Goal: Transaction & Acquisition: Purchase product/service

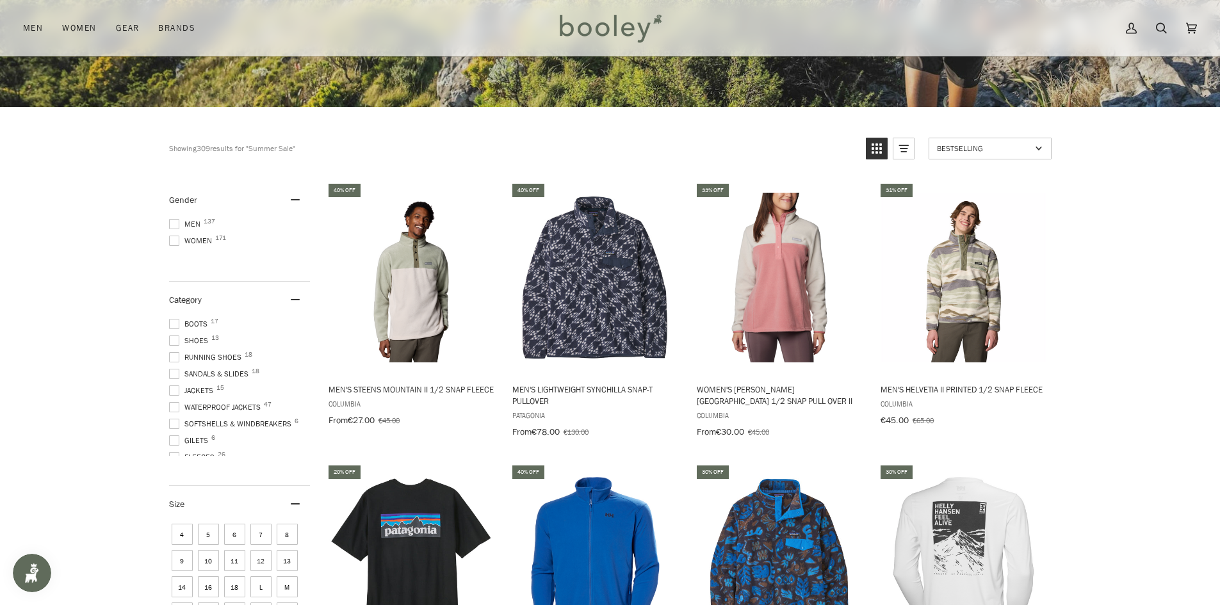
scroll to position [384, 0]
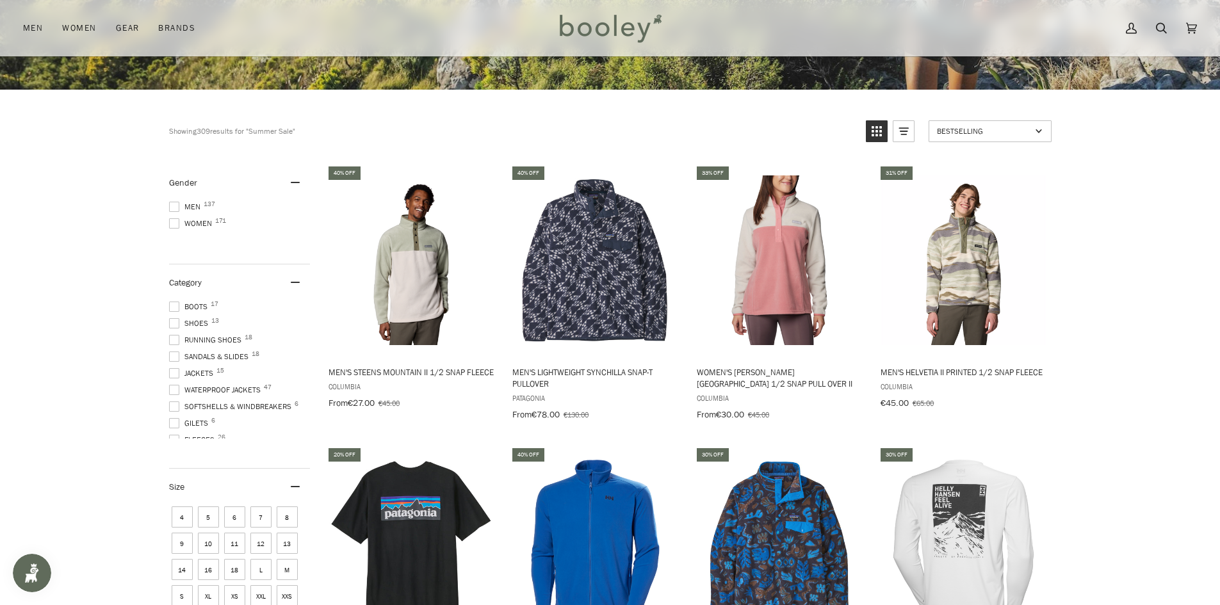
click at [190, 208] on span "Men 137" at bounding box center [186, 207] width 35 height 12
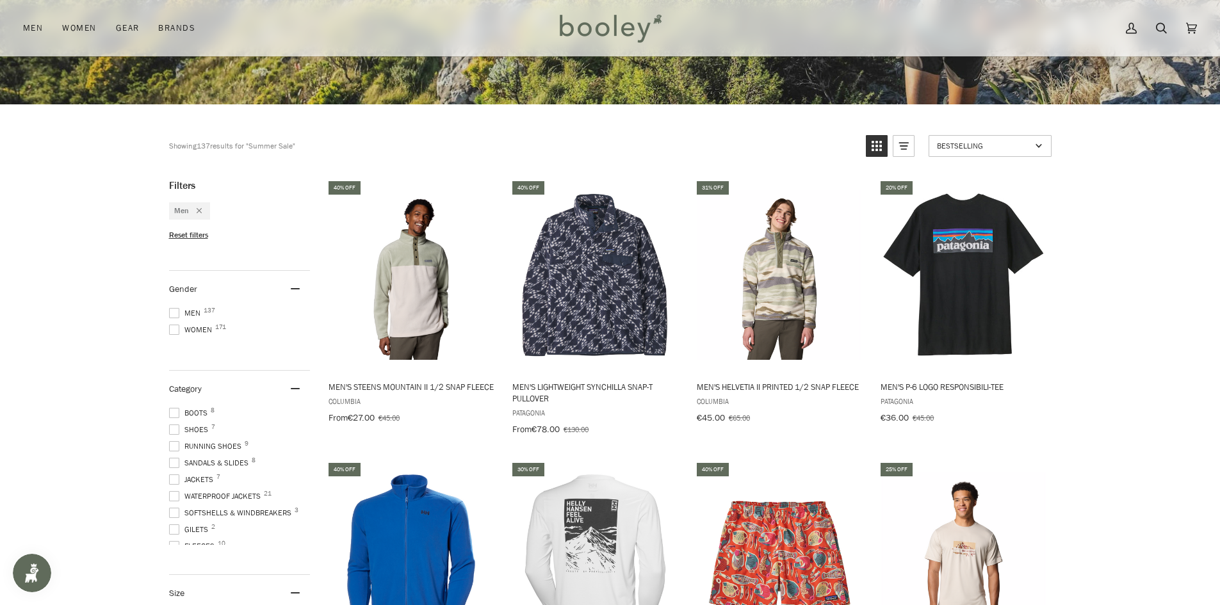
scroll to position [376, 0]
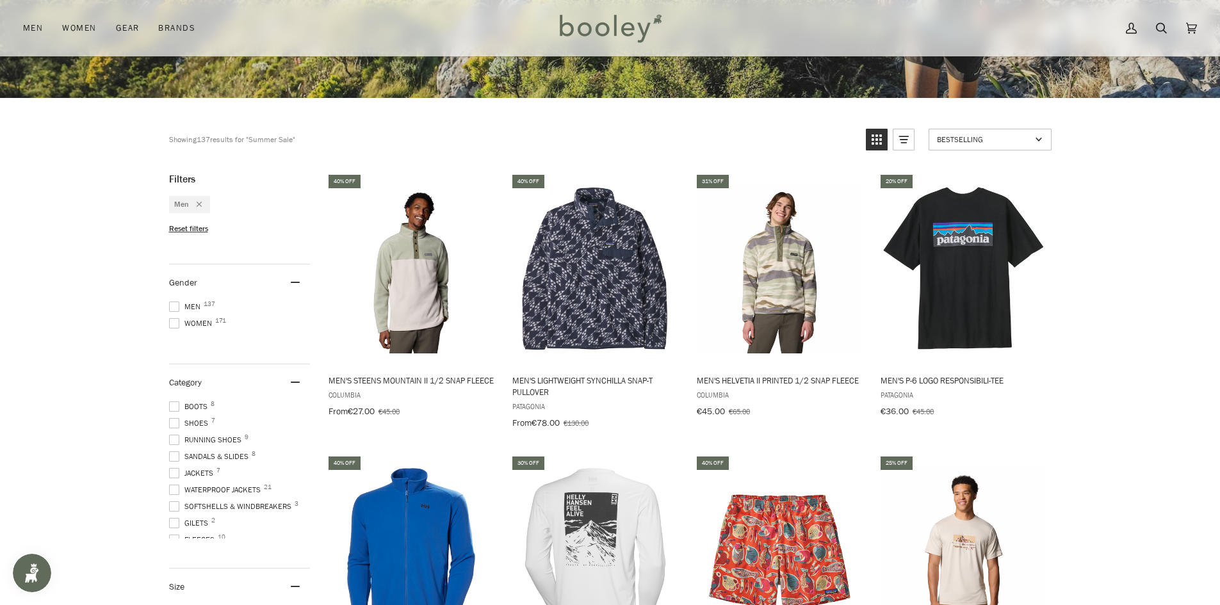
click at [203, 418] on span "Shoes 7" at bounding box center [190, 424] width 43 height 12
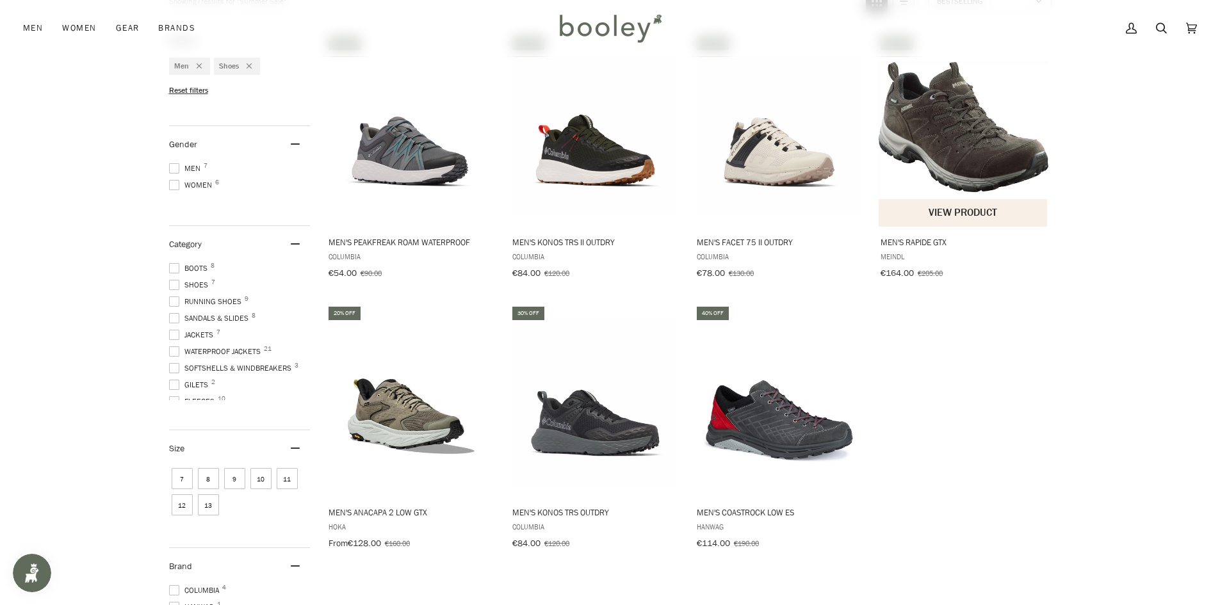
scroll to position [512, 0]
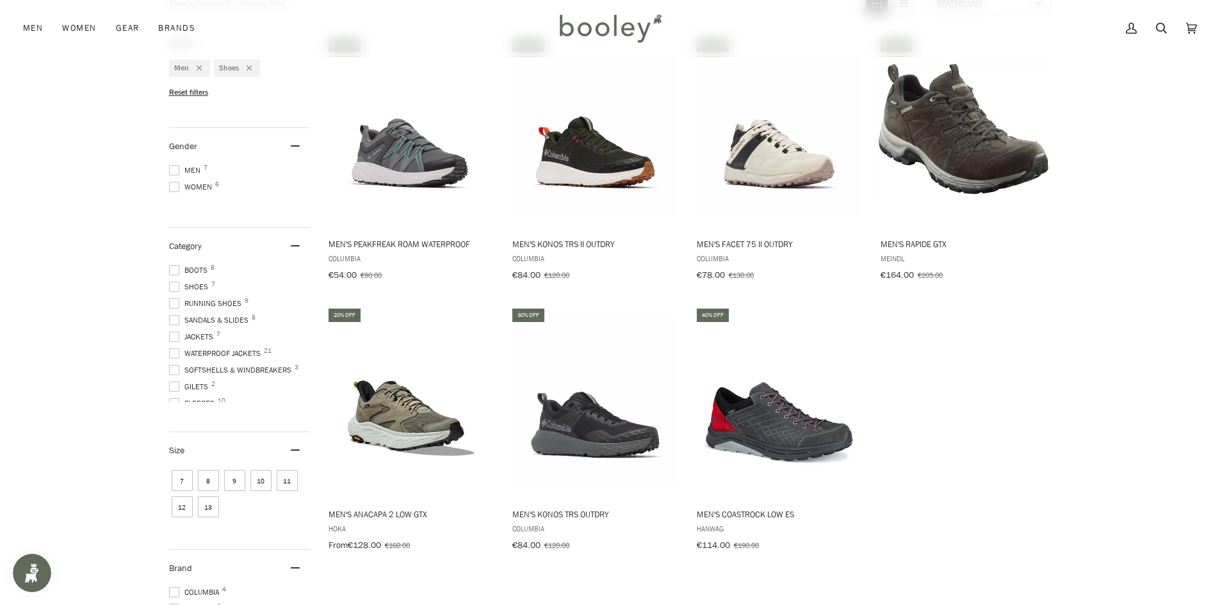
click at [172, 265] on span at bounding box center [174, 270] width 10 height 10
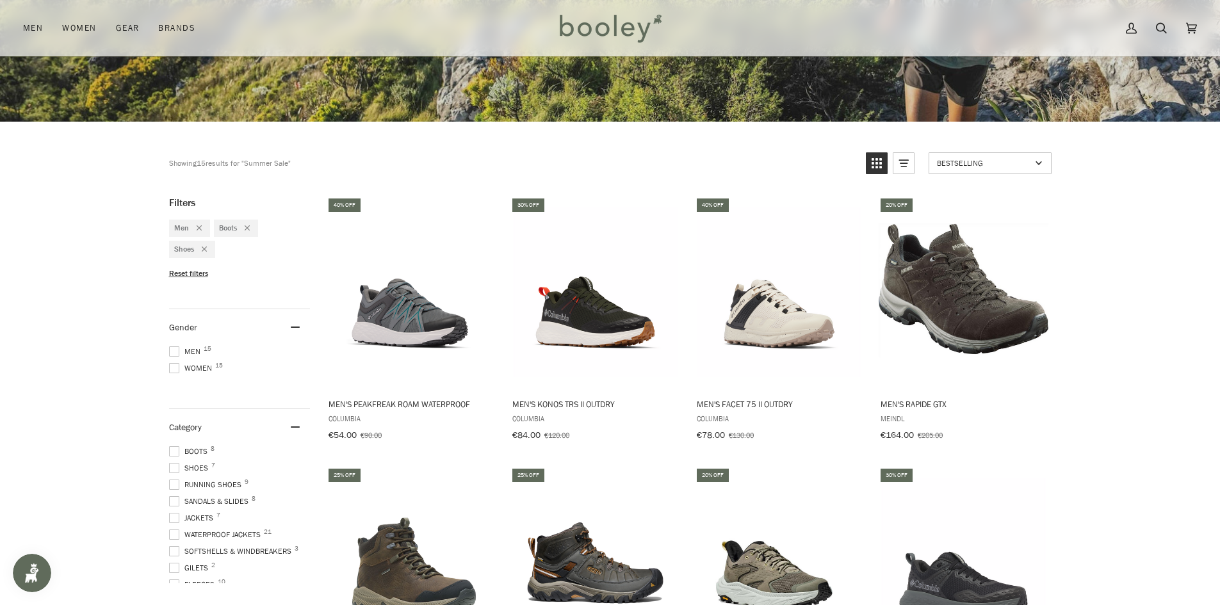
scroll to position [384, 0]
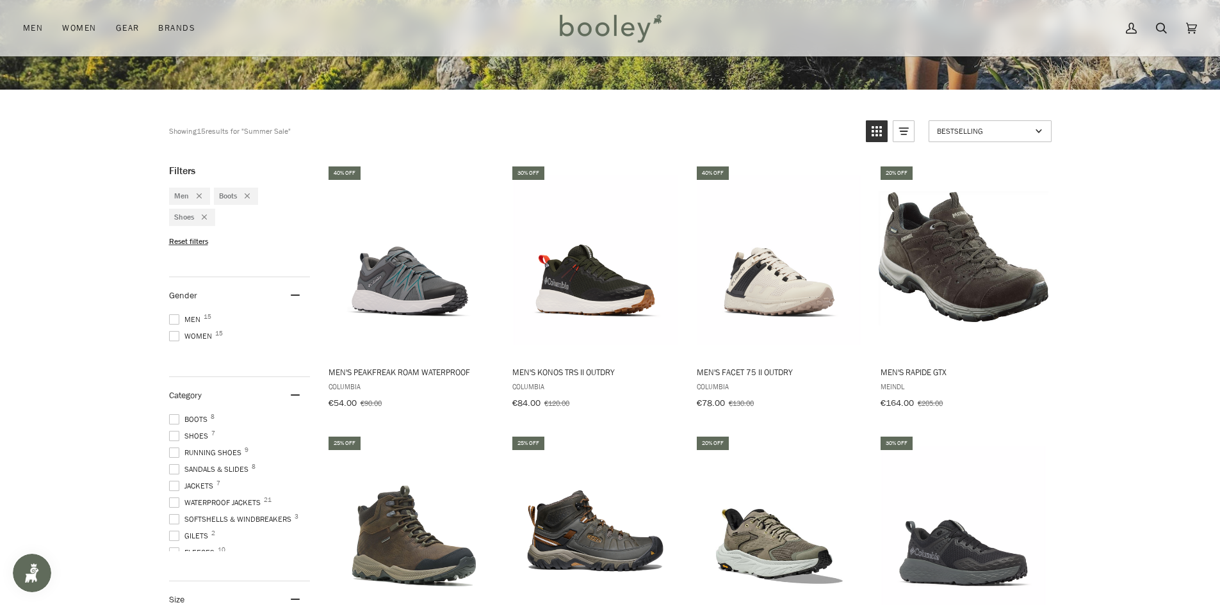
click at [175, 433] on span at bounding box center [174, 436] width 10 height 10
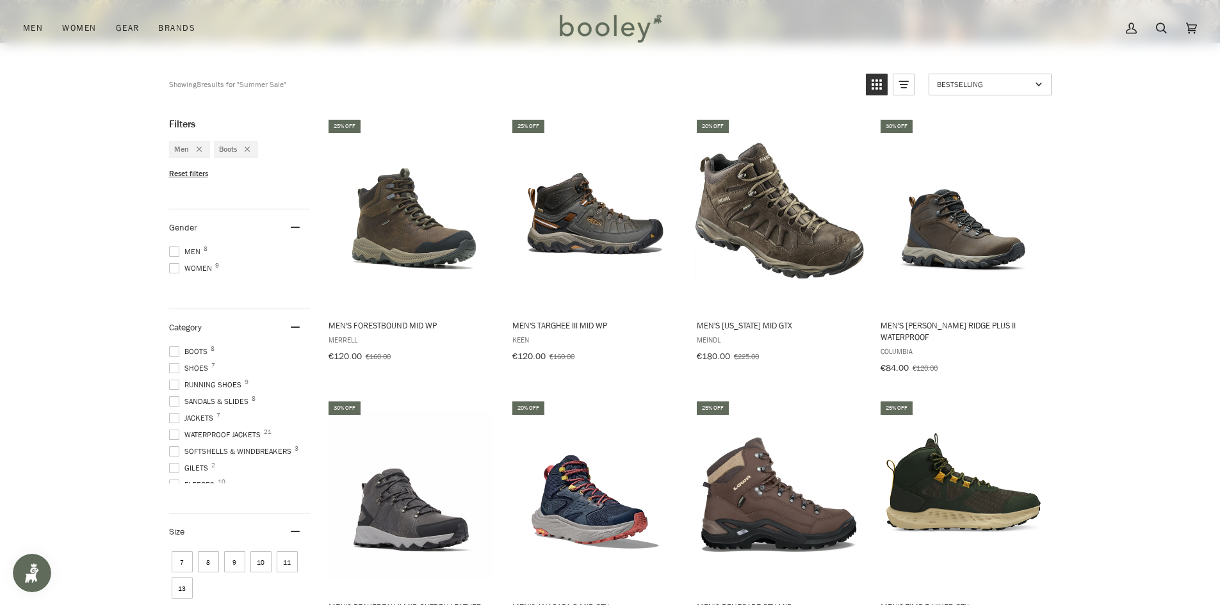
scroll to position [448, 0]
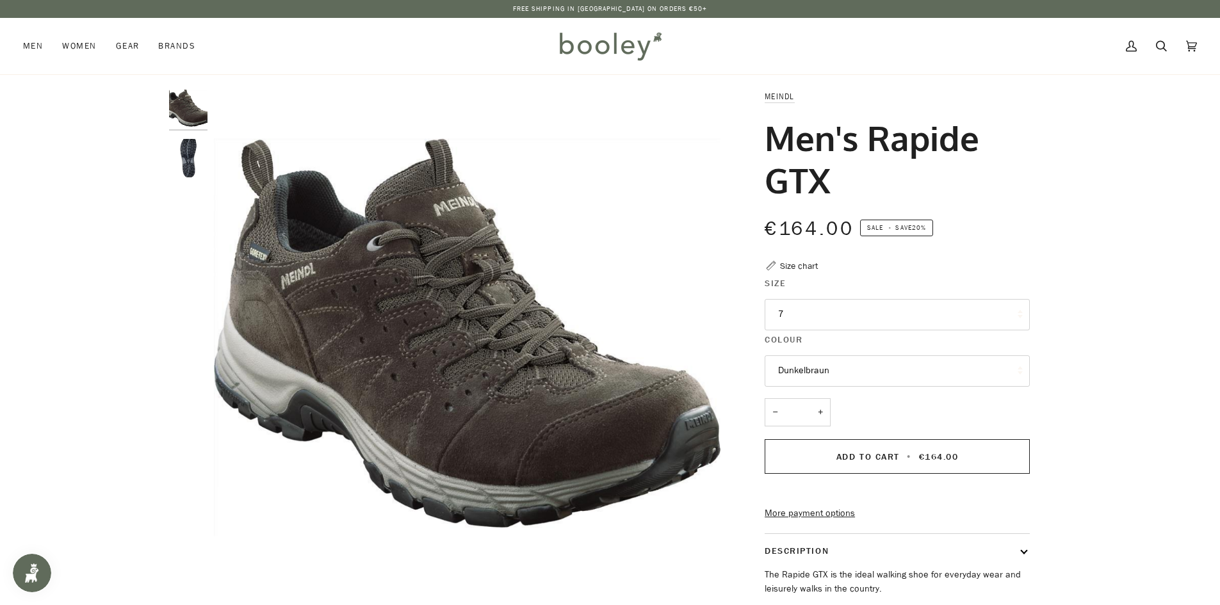
click at [866, 314] on button "7" at bounding box center [897, 314] width 265 height 31
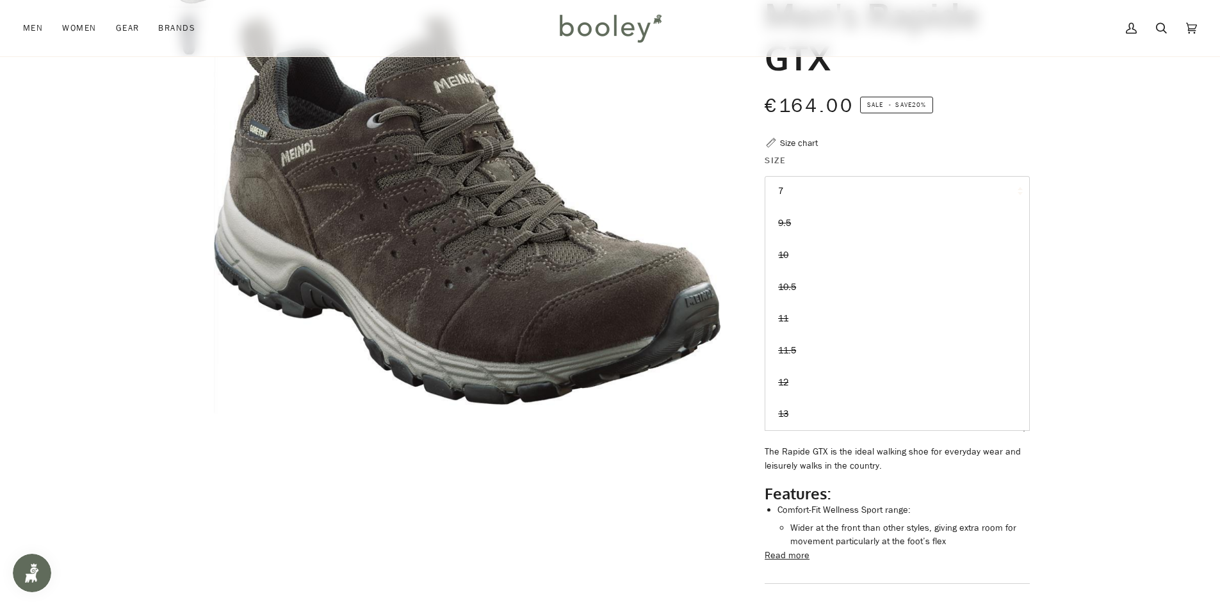
scroll to position [128, 0]
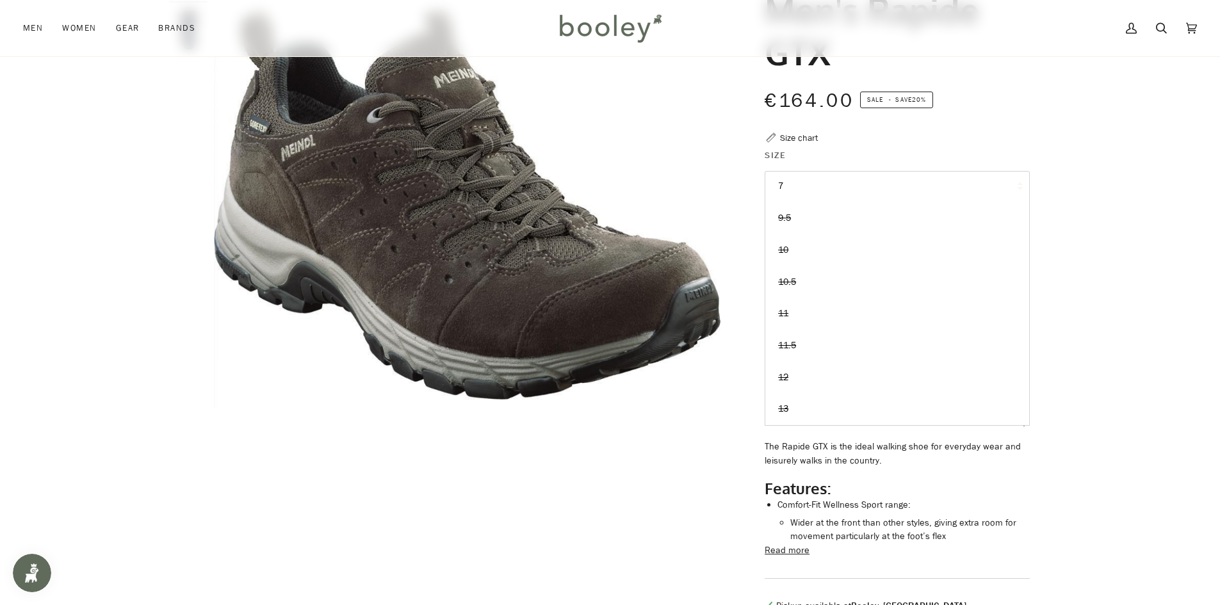
click at [1126, 265] on div "Zoom Zoom Previous" at bounding box center [610, 301] width 1220 height 678
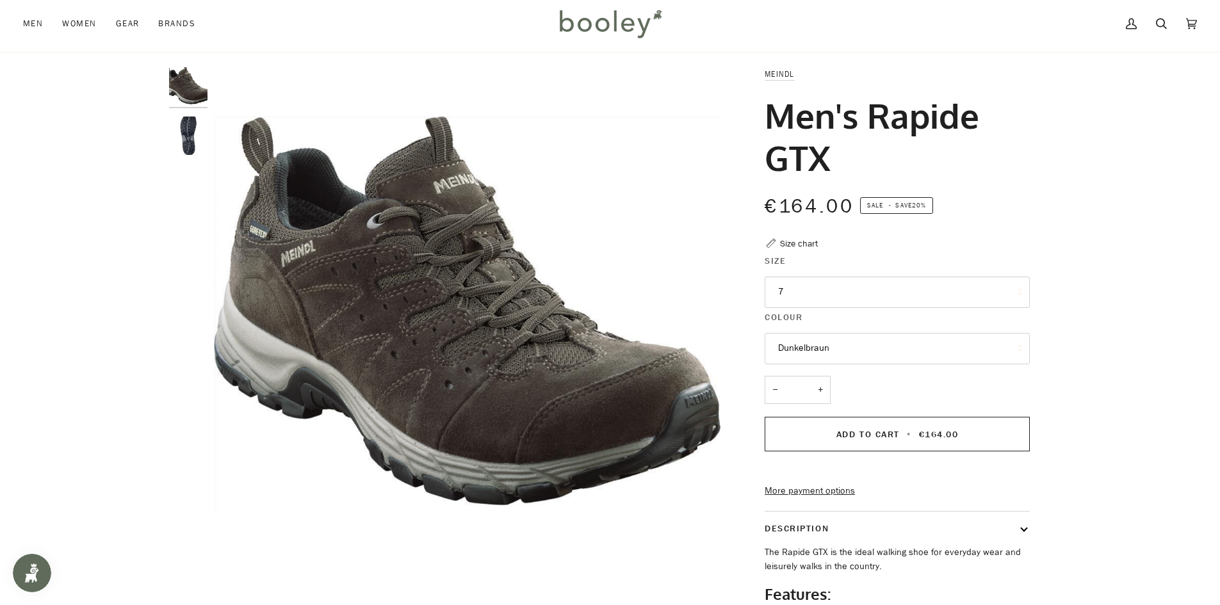
scroll to position [0, 0]
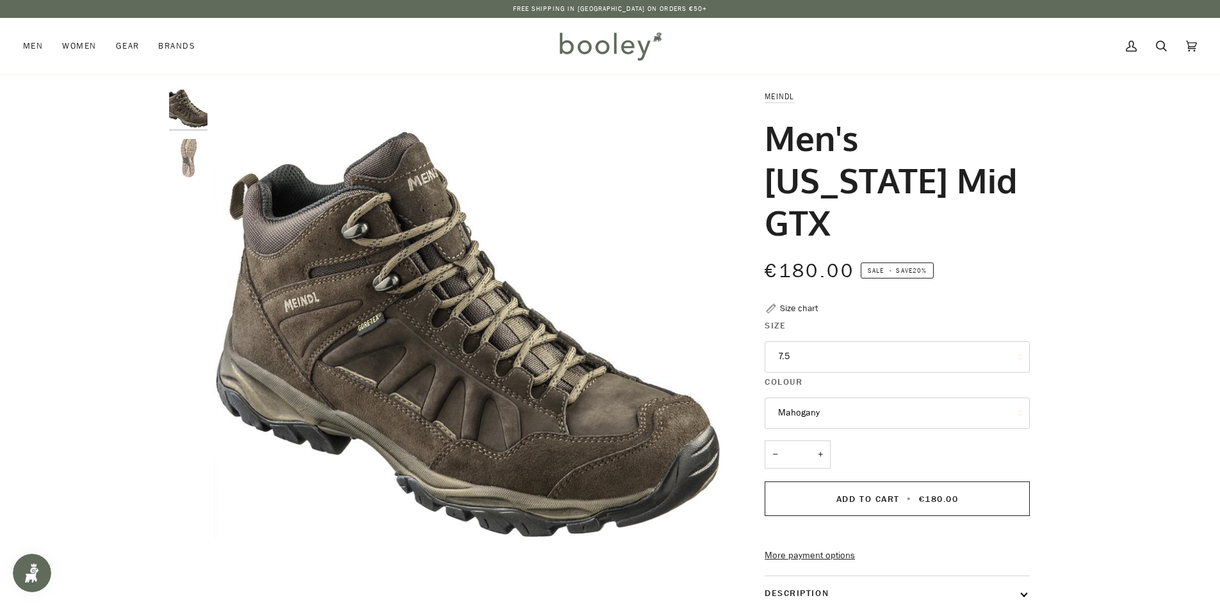
click at [918, 341] on button "7.5" at bounding box center [897, 356] width 265 height 31
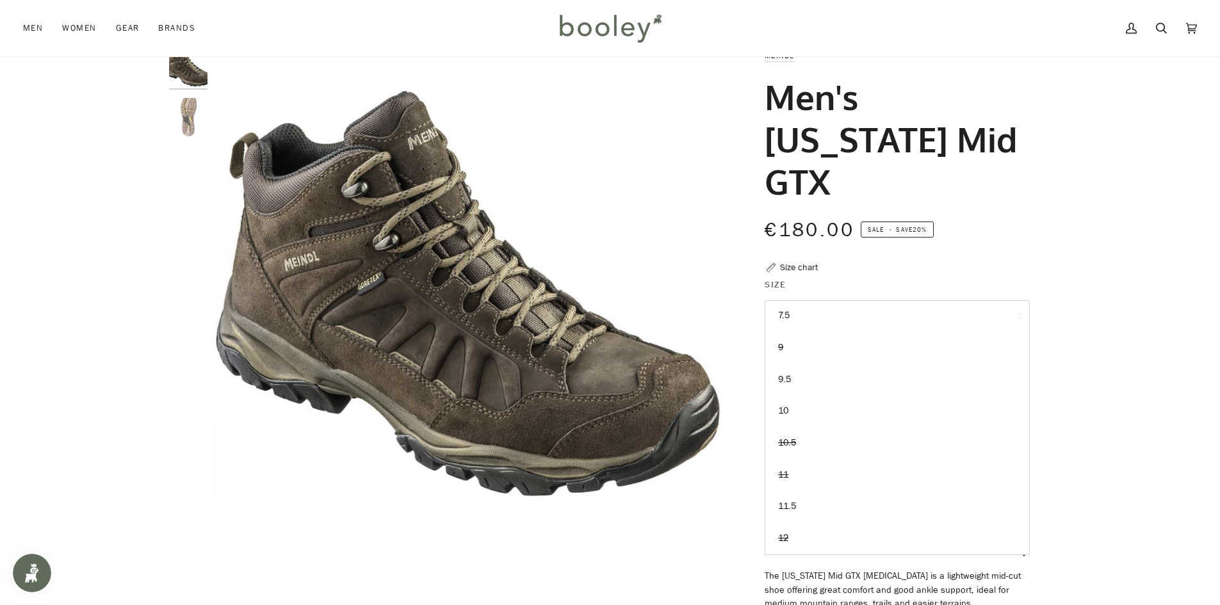
scroll to position [64, 0]
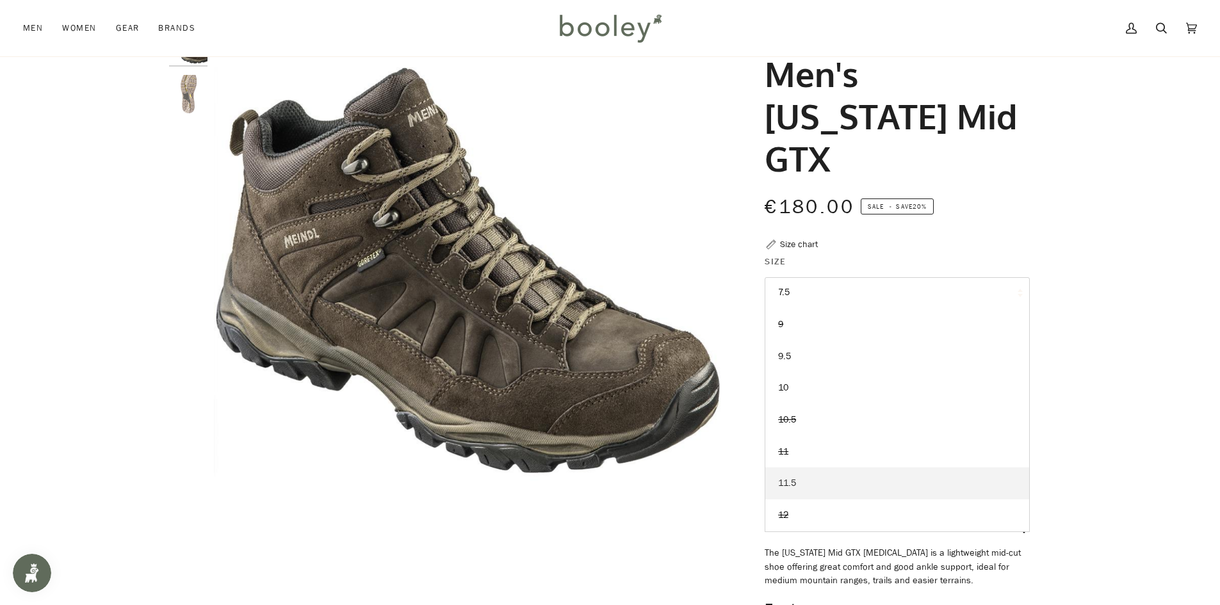
click at [829, 468] on link "11.5" at bounding box center [897, 484] width 264 height 32
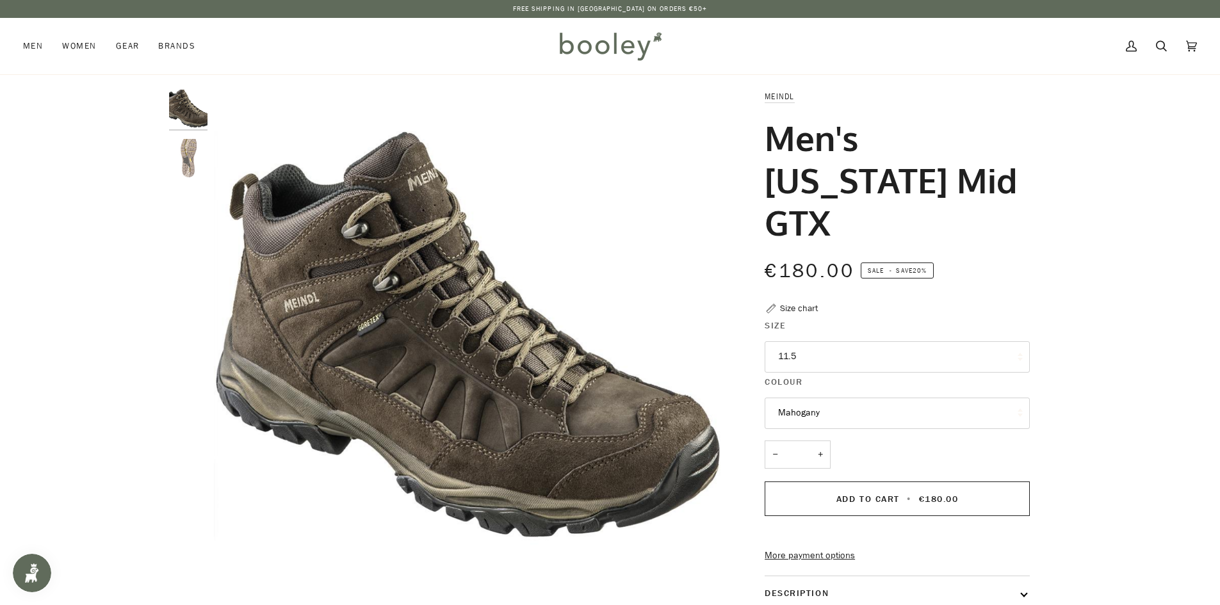
drag, startPoint x: 903, startPoint y: 180, endPoint x: 768, endPoint y: 134, distance: 142.6
click at [768, 134] on h1 "Men's [US_STATE] Mid GTX" at bounding box center [893, 180] width 256 height 127
copy h1 "Men's [US_STATE] Mid GTX"
